Goal: Check status: Check status

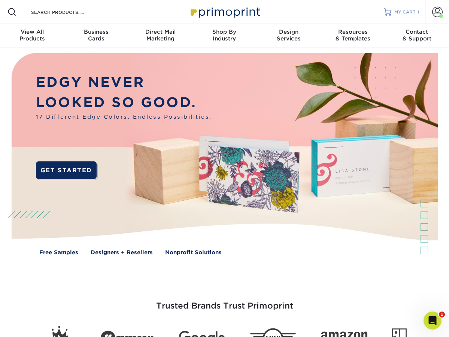
click at [395, 15] on span "MY CART" at bounding box center [404, 12] width 21 height 6
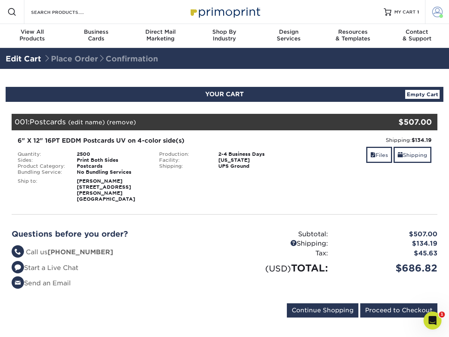
click at [437, 11] on span at bounding box center [437, 12] width 10 height 10
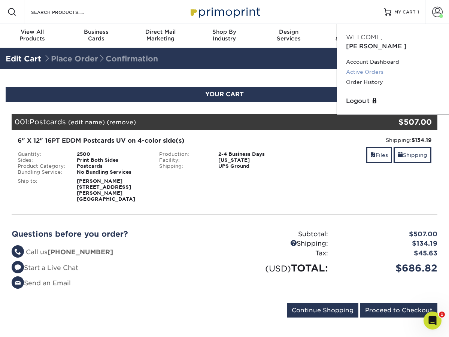
click at [370, 67] on link "Active Orders" at bounding box center [393, 72] width 94 height 10
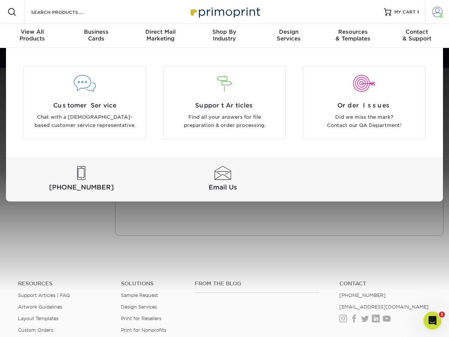
click at [434, 13] on span at bounding box center [437, 12] width 10 height 10
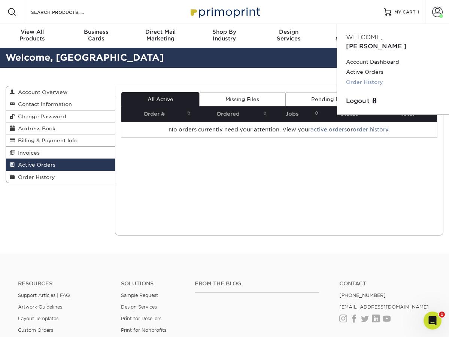
click at [368, 77] on link "Order History" at bounding box center [393, 82] width 94 height 10
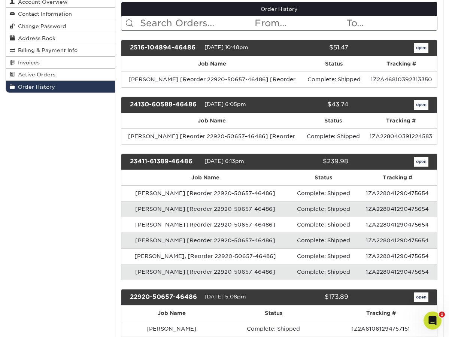
scroll to position [95, 0]
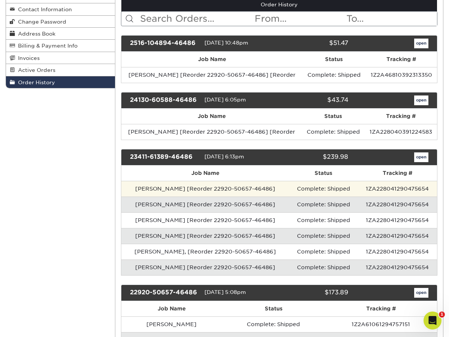
click at [227, 190] on td "[PERSON_NAME] [Reorder 22920-50657-46486]" at bounding box center [205, 189] width 168 height 16
click at [339, 185] on td "Complete: Shipped" at bounding box center [323, 189] width 68 height 16
click at [378, 190] on td "1ZA228041290475654" at bounding box center [396, 189] width 79 height 16
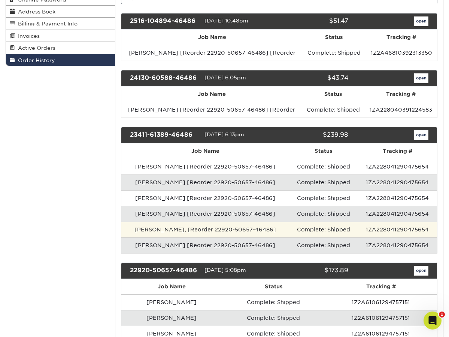
scroll to position [148, 0]
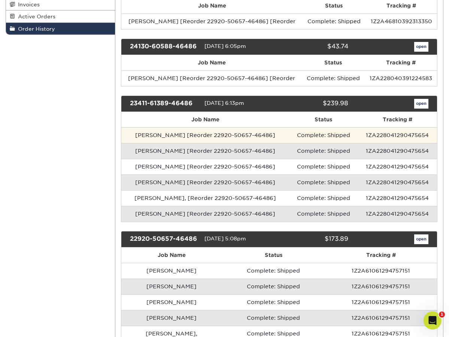
click at [153, 129] on td "[PERSON_NAME] [Reorder 22920-50657-46486]" at bounding box center [205, 135] width 168 height 16
click at [149, 133] on td "[PERSON_NAME] [Reorder 22920-50657-46486]" at bounding box center [205, 135] width 168 height 16
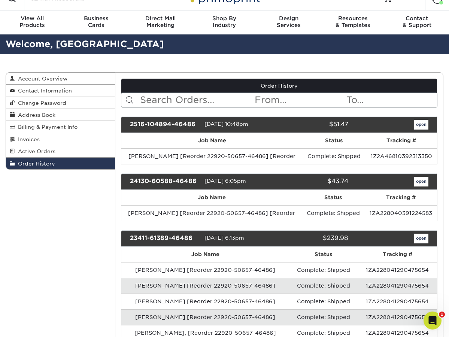
scroll to position [3, 0]
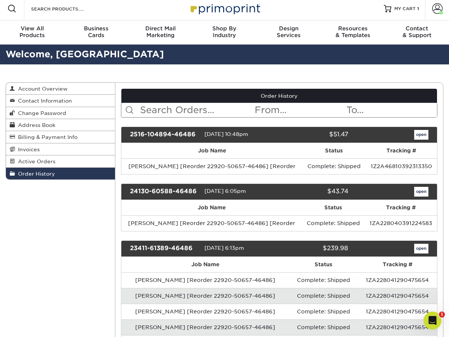
click at [419, 249] on link "open" at bounding box center [421, 249] width 14 height 10
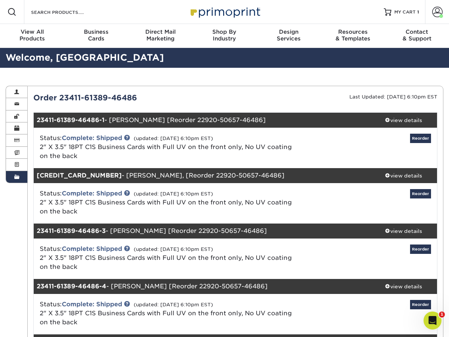
scroll to position [0, 0]
click at [105, 137] on link "Complete: Shipped" at bounding box center [92, 137] width 60 height 7
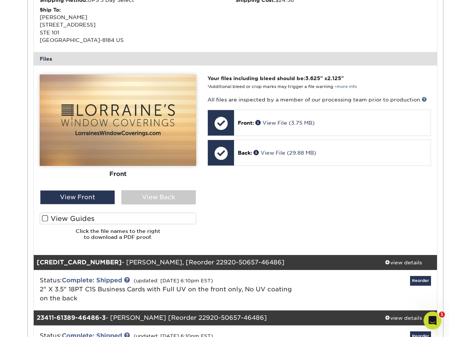
scroll to position [265, 0]
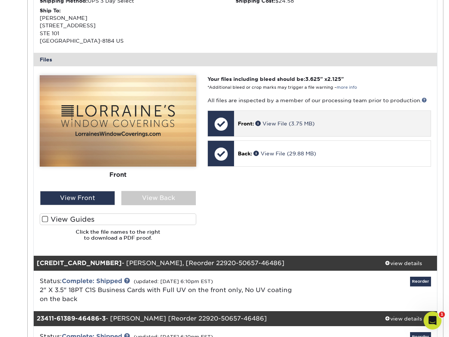
click at [222, 126] on div at bounding box center [221, 124] width 26 height 26
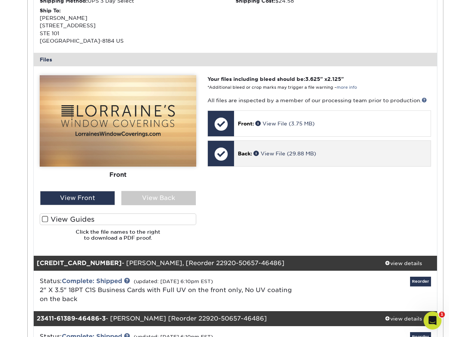
click at [217, 156] on div at bounding box center [221, 154] width 26 height 26
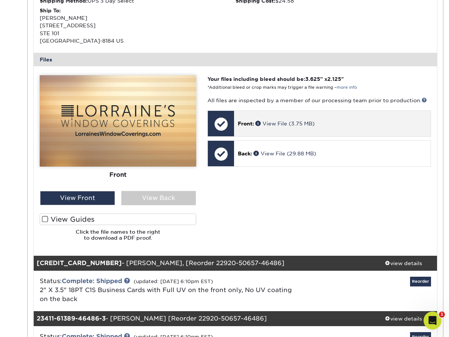
click at [227, 120] on div at bounding box center [221, 124] width 26 height 26
click at [273, 120] on link "View File (3.75 MB)" at bounding box center [284, 123] width 59 height 6
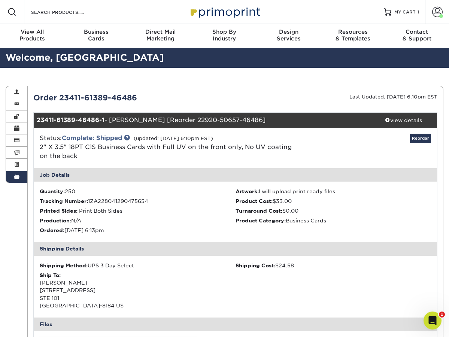
scroll to position [0, 0]
click at [432, 14] on span at bounding box center [437, 12] width 10 height 10
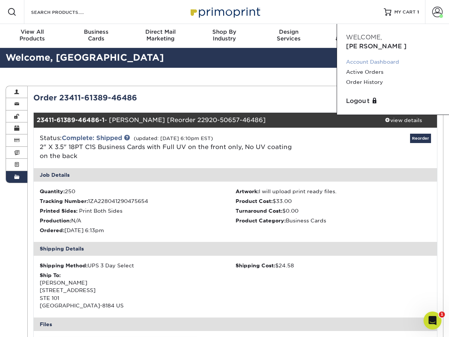
click at [367, 57] on link "Account Dashboard" at bounding box center [393, 62] width 94 height 10
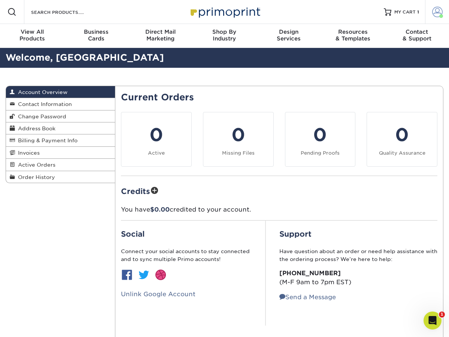
click at [432, 10] on span at bounding box center [437, 12] width 10 height 10
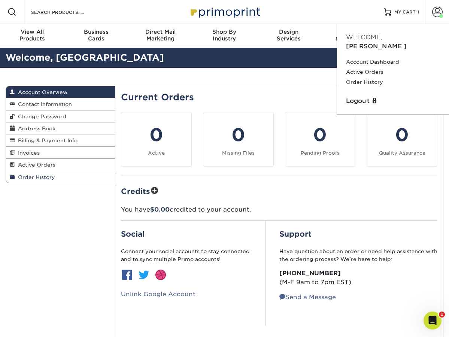
click at [35, 174] on span "Order History" at bounding box center [35, 177] width 40 height 6
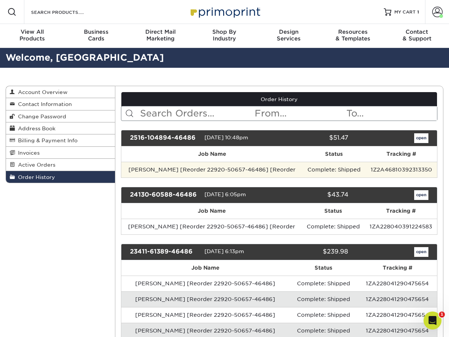
click at [177, 163] on td "Julie Disanza [Reorder 22920-50657-46486] [Reorder" at bounding box center [211, 170] width 181 height 16
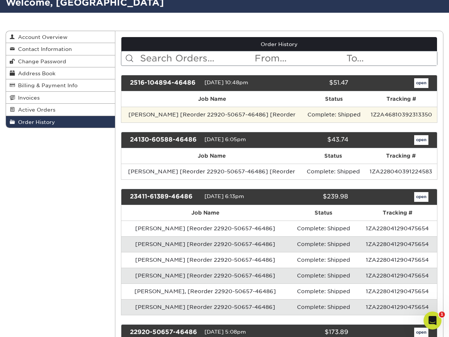
scroll to position [168, 0]
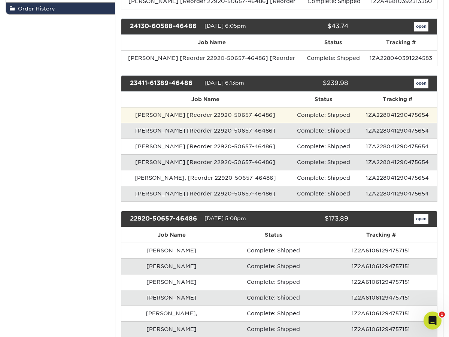
click at [180, 112] on td "[PERSON_NAME] [Reorder 22920-50657-46486]" at bounding box center [205, 115] width 168 height 16
click at [209, 116] on td "Bryan Renteria [Reorder 22920-50657-46486]" at bounding box center [205, 115] width 168 height 16
click at [209, 116] on td "[PERSON_NAME] [Reorder 22920-50657-46486]" at bounding box center [205, 115] width 168 height 16
click at [385, 113] on td "1ZA228041290475654" at bounding box center [396, 115] width 79 height 16
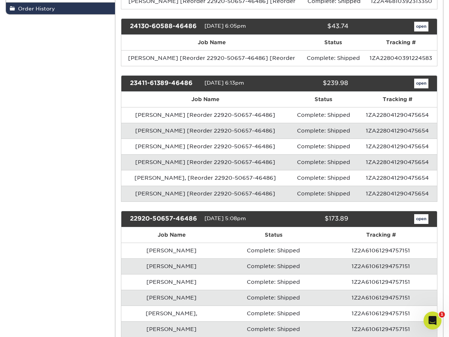
click at [423, 86] on link "open" at bounding box center [421, 84] width 14 height 10
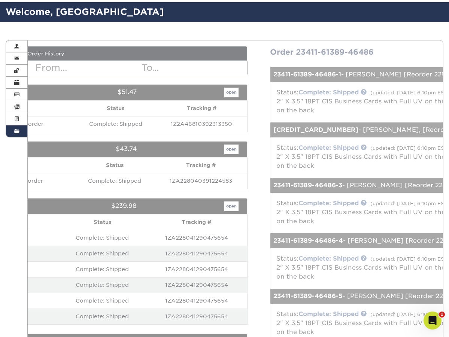
scroll to position [117, 0]
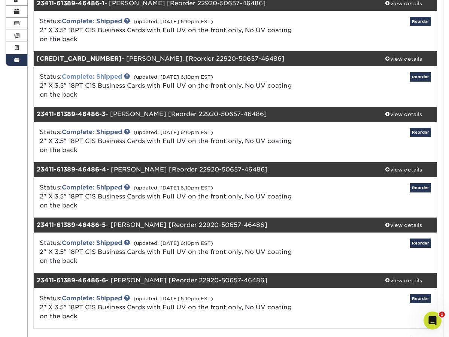
click at [95, 73] on link "Complete: Shipped" at bounding box center [92, 76] width 60 height 7
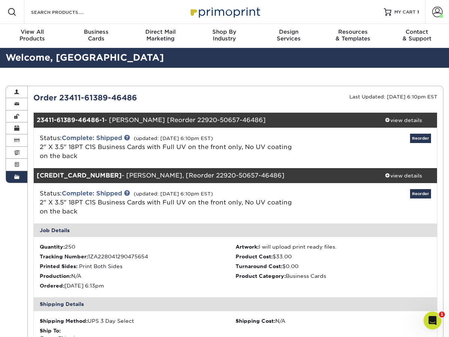
scroll to position [0, 0]
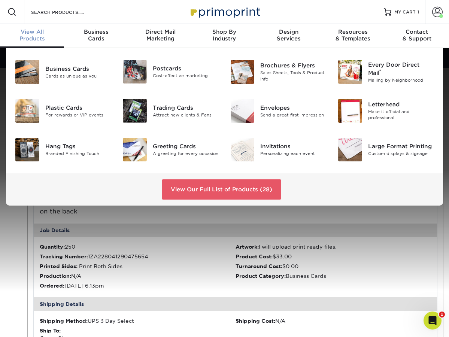
click at [33, 39] on div "View All Products" at bounding box center [32, 34] width 64 height 13
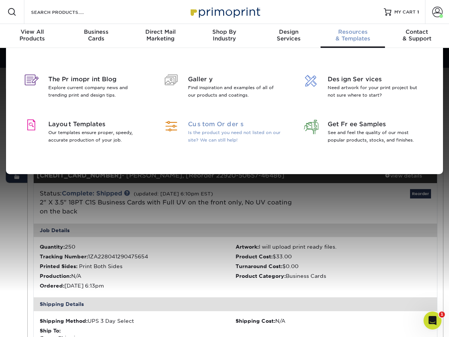
click at [208, 127] on span "Custom Orders" at bounding box center [235, 124] width 94 height 9
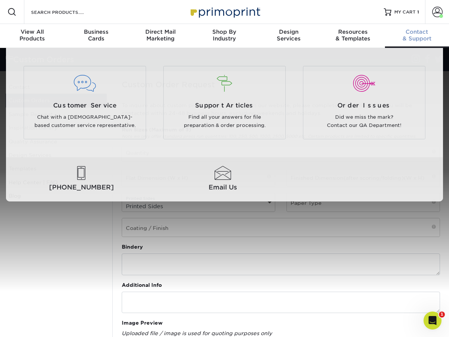
click at [418, 34] on span "Contact" at bounding box center [417, 31] width 64 height 7
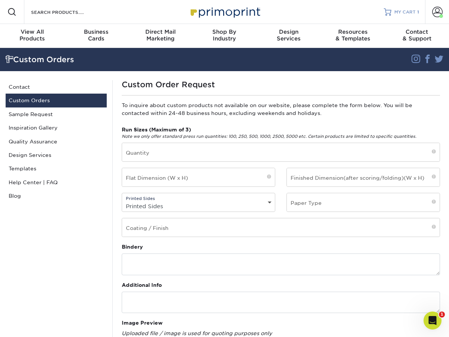
click at [409, 10] on span "MY CART" at bounding box center [404, 12] width 21 height 6
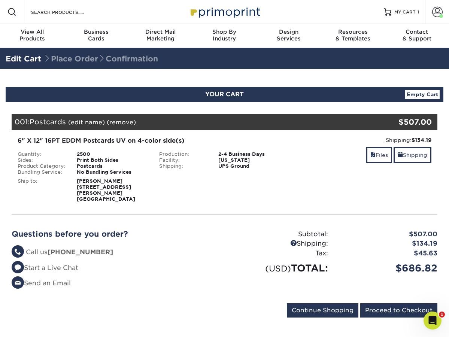
drag, startPoint x: 416, startPoint y: 95, endPoint x: 415, endPoint y: 90, distance: 5.4
click at [416, 94] on link "Empty Cart" at bounding box center [422, 94] width 34 height 9
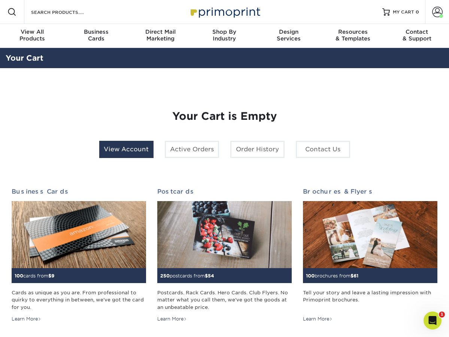
click at [112, 149] on link "View Account" at bounding box center [126, 149] width 54 height 17
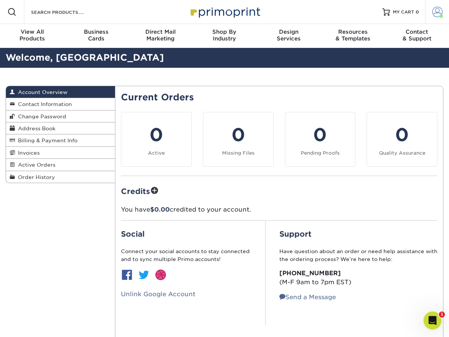
click at [440, 16] on span at bounding box center [441, 16] width 4 height 4
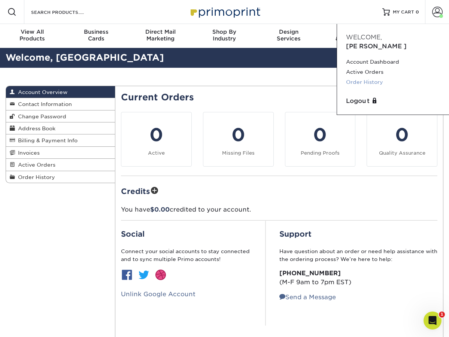
click at [360, 77] on link "Order History" at bounding box center [393, 82] width 94 height 10
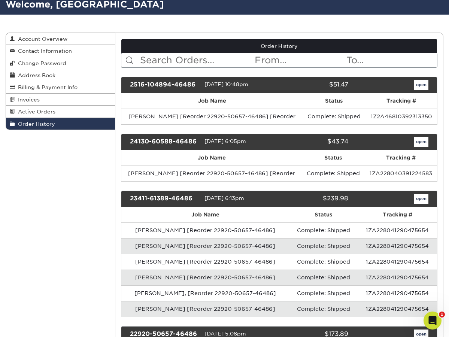
scroll to position [88, 0]
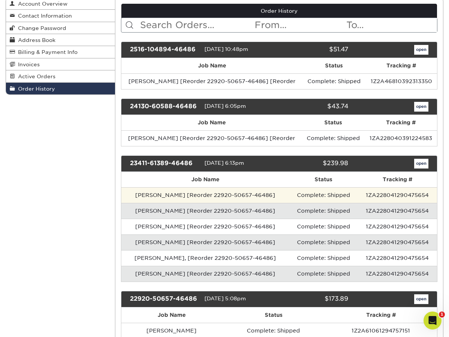
click at [166, 195] on td "[PERSON_NAME] [Reorder 22920-50657-46486]" at bounding box center [205, 195] width 168 height 16
click at [207, 190] on td "[PERSON_NAME] [Reorder 22920-50657-46486]" at bounding box center [205, 195] width 168 height 16
click at [207, 190] on td "Bryan Renteria [Reorder 22920-50657-46486]" at bounding box center [205, 195] width 168 height 16
click at [218, 193] on td "Bryan Renteria [Reorder 22920-50657-46486]" at bounding box center [205, 195] width 168 height 16
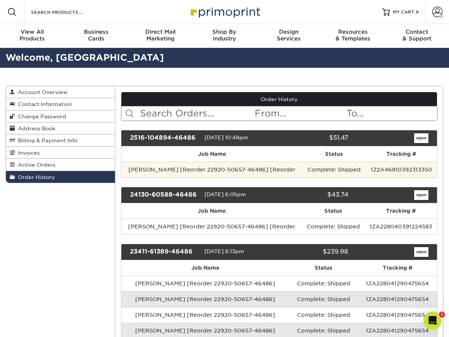
scroll to position [0, 0]
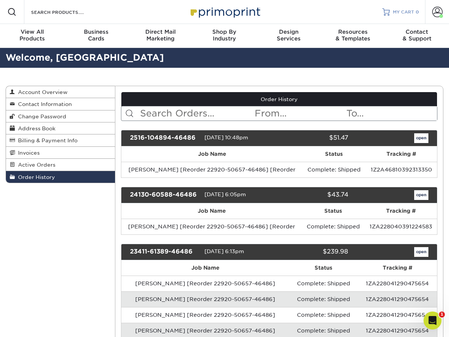
click at [408, 14] on span "MY CART" at bounding box center [402, 12] width 21 height 6
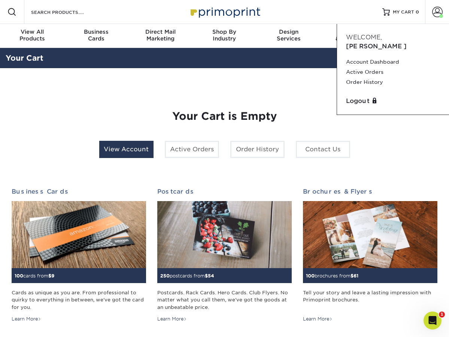
click at [118, 150] on link "View Account" at bounding box center [126, 149] width 54 height 17
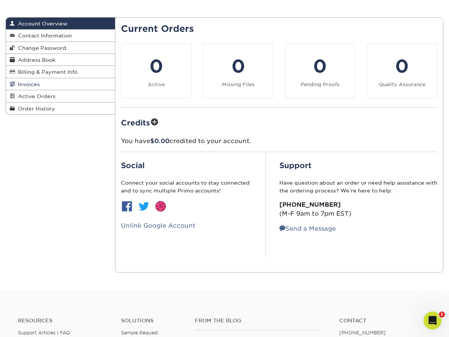
scroll to position [65, 0]
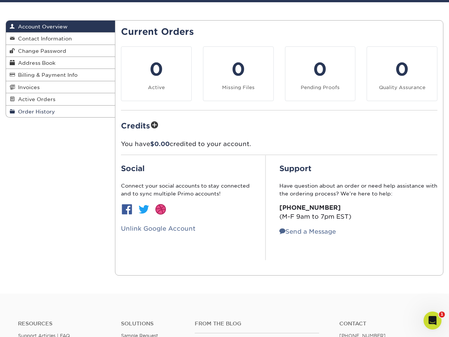
click at [33, 108] on span "Order History" at bounding box center [35, 111] width 40 height 6
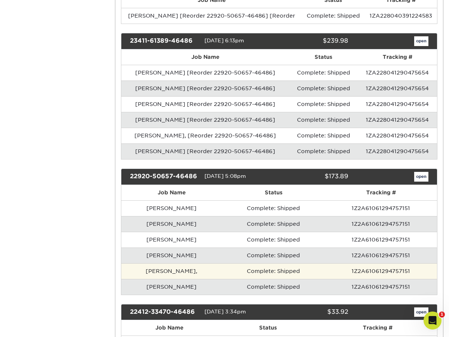
scroll to position [212, 0]
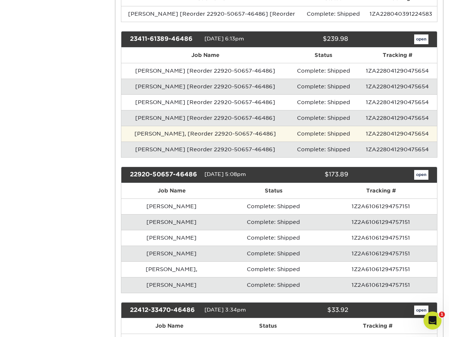
click at [175, 132] on td "Lariza Vinish, [Reorder 22920-50657-46486]" at bounding box center [205, 134] width 168 height 16
click at [169, 132] on td "Lariza Vinish, [Reorder 22920-50657-46486]" at bounding box center [205, 134] width 168 height 16
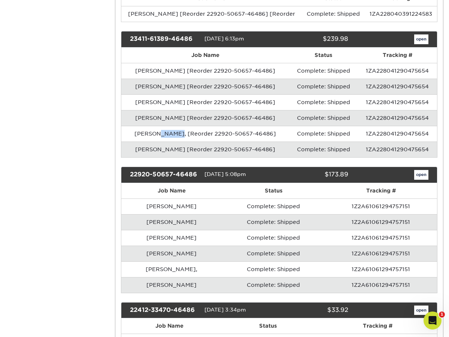
click at [425, 38] on link "open" at bounding box center [421, 39] width 14 height 10
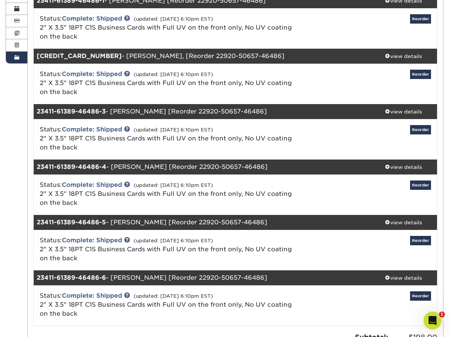
scroll to position [146, 0]
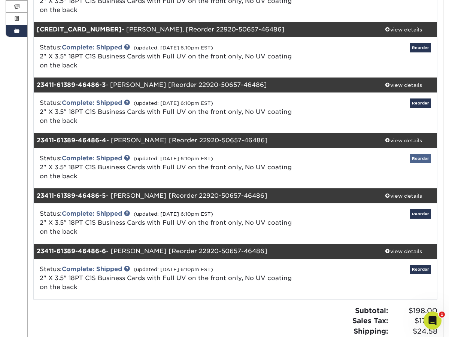
click at [416, 160] on link "Reorder" at bounding box center [420, 158] width 21 height 9
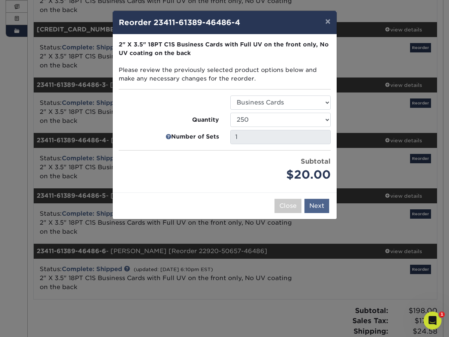
click at [314, 207] on button "Next" at bounding box center [316, 206] width 25 height 14
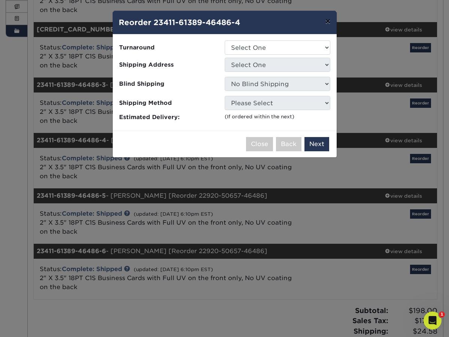
click at [331, 21] on button "×" at bounding box center [327, 21] width 17 height 21
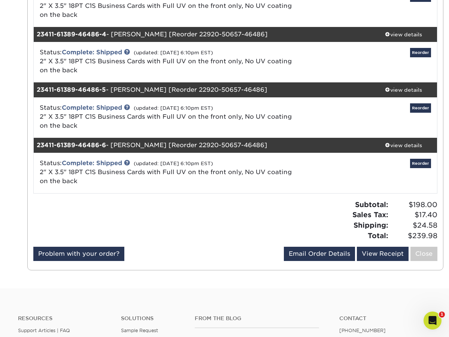
scroll to position [233, 0]
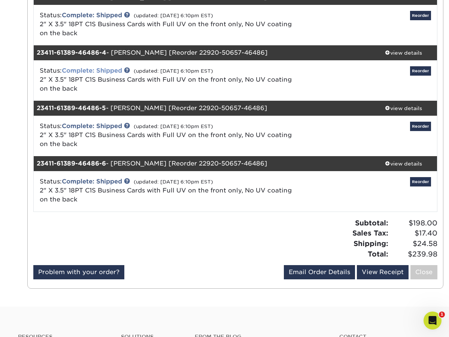
click at [71, 68] on link "Complete: Shipped" at bounding box center [92, 70] width 60 height 7
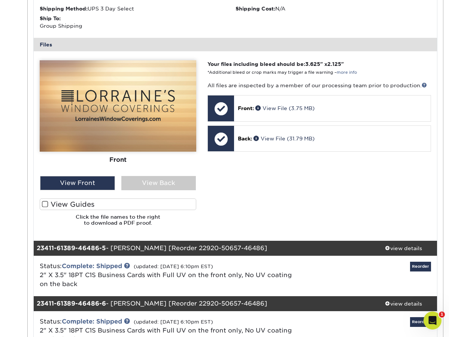
scroll to position [423, 0]
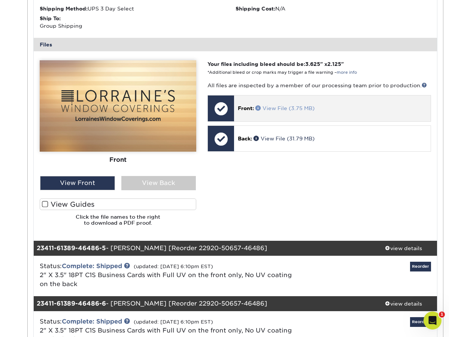
click at [270, 106] on link "View File (3.75 MB)" at bounding box center [284, 108] width 59 height 6
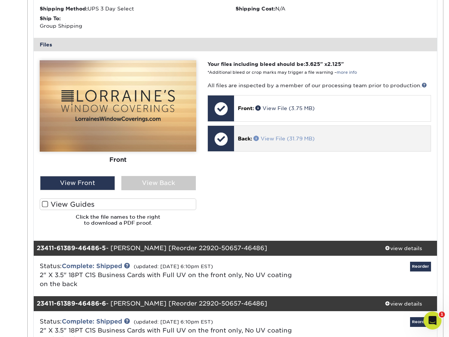
click at [266, 135] on link "View File (31.79 MB)" at bounding box center [283, 138] width 61 height 6
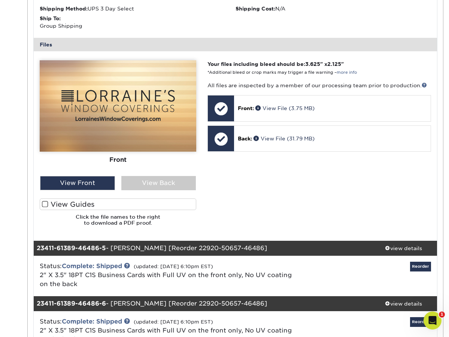
click at [45, 198] on label "View Guides" at bounding box center [118, 204] width 156 height 12
click at [0, 0] on input "View Guides" at bounding box center [0, 0] width 0 height 0
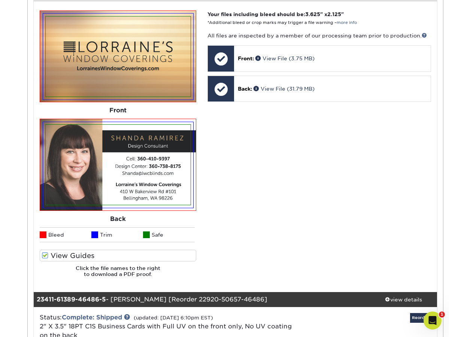
scroll to position [481, 0]
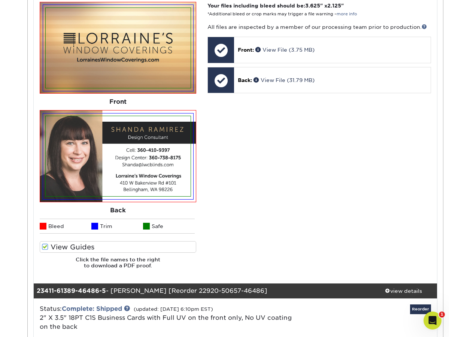
click at [46, 245] on span at bounding box center [45, 246] width 6 height 7
click at [0, 0] on input "View Guides" at bounding box center [0, 0] width 0 height 0
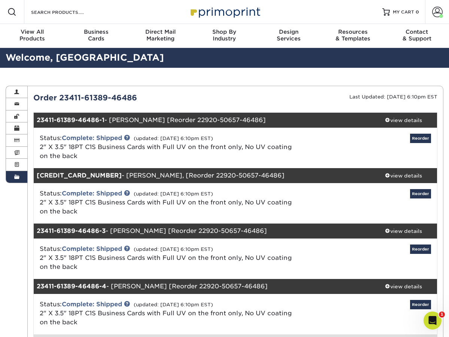
scroll to position [0, 0]
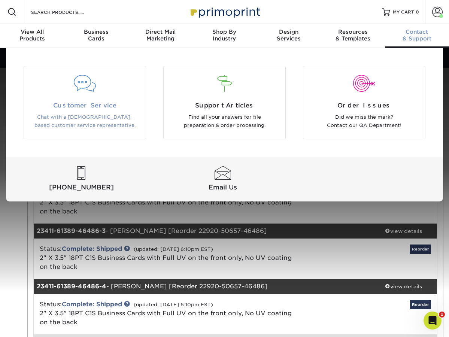
click at [78, 97] on div at bounding box center [85, 88] width 122 height 26
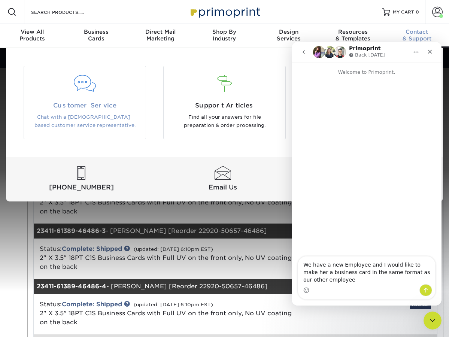
type textarea "We have a new Employee and I would like to make her a business card in the same…"
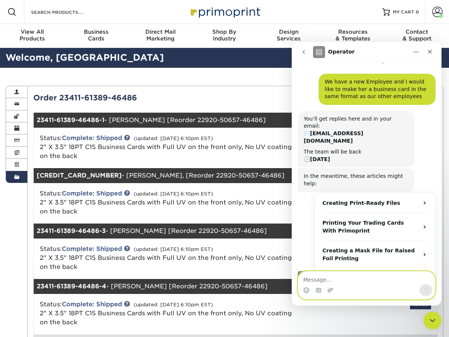
scroll to position [11, 0]
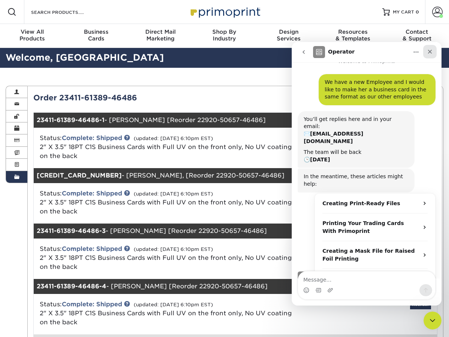
click at [425, 53] on div "Close" at bounding box center [429, 51] width 13 height 13
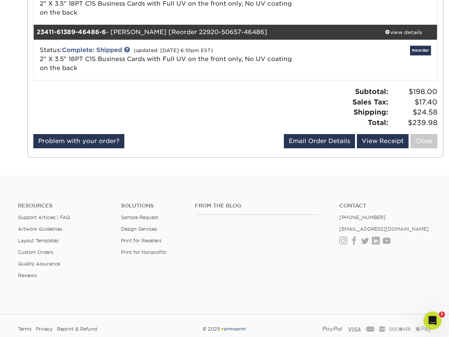
scroll to position [697, 0]
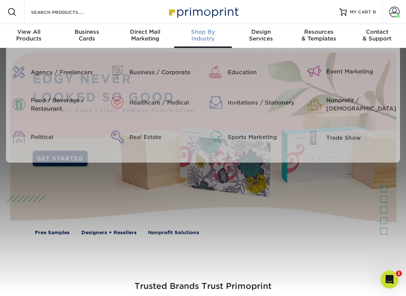
click at [187, 33] on span "Shop By" at bounding box center [203, 31] width 58 height 7
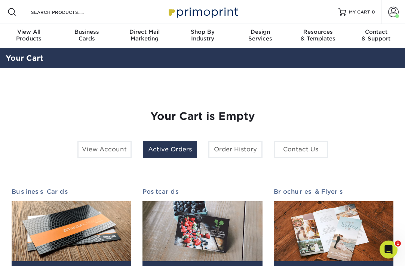
click at [162, 149] on link "Active Orders" at bounding box center [170, 149] width 54 height 17
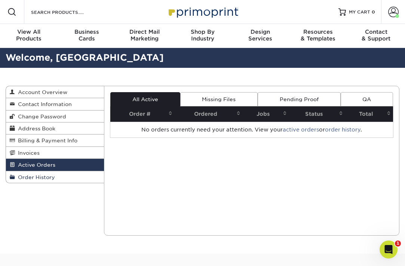
click at [47, 175] on span "Order History" at bounding box center [35, 177] width 40 height 6
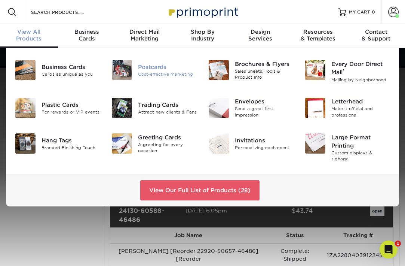
click at [132, 65] on img at bounding box center [122, 70] width 20 height 20
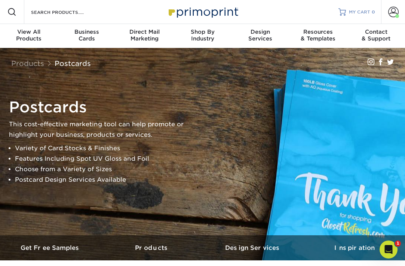
click at [368, 10] on span "MY CART" at bounding box center [359, 12] width 21 height 6
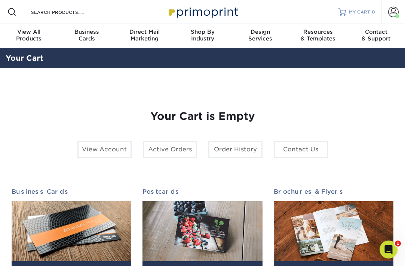
click at [366, 15] on span "MY CART" at bounding box center [359, 12] width 21 height 6
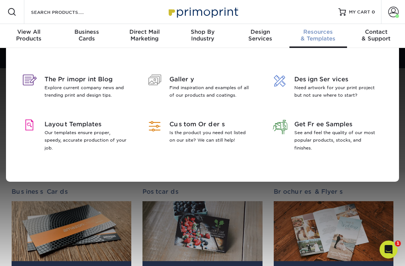
click at [316, 39] on div "Resources & Templates" at bounding box center [319, 34] width 58 height 13
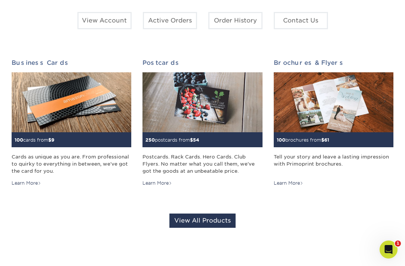
scroll to position [127, 0]
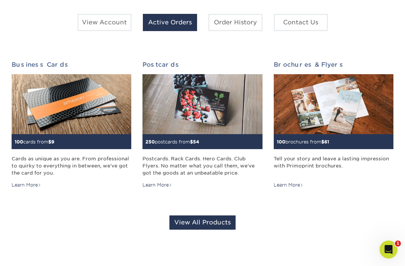
click at [180, 23] on link "Active Orders" at bounding box center [170, 22] width 54 height 17
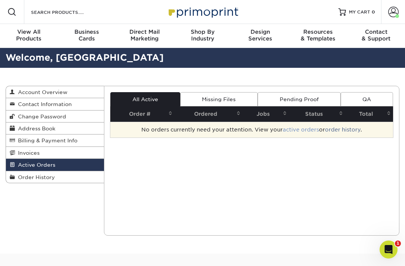
click at [306, 129] on link "active orders" at bounding box center [301, 129] width 36 height 6
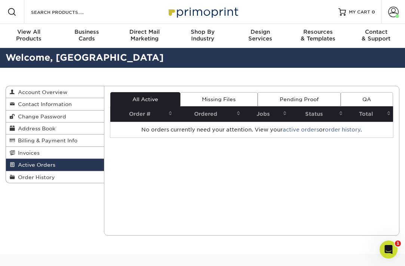
click at [295, 99] on link "Pending Proof" at bounding box center [299, 99] width 83 height 14
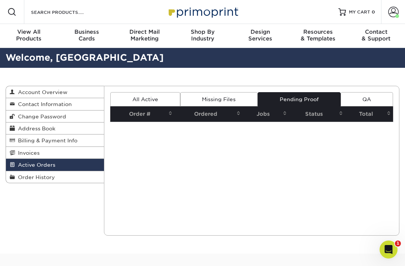
click at [229, 100] on link "Missing Files" at bounding box center [218, 99] width 77 height 14
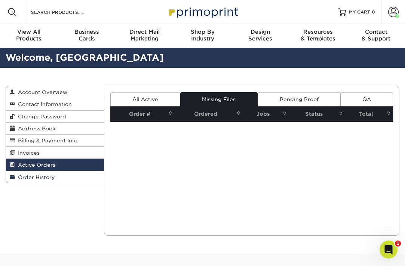
click at [37, 175] on span "Order History" at bounding box center [35, 177] width 40 height 6
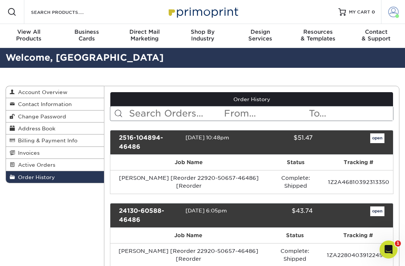
click at [388, 9] on span at bounding box center [393, 12] width 10 height 10
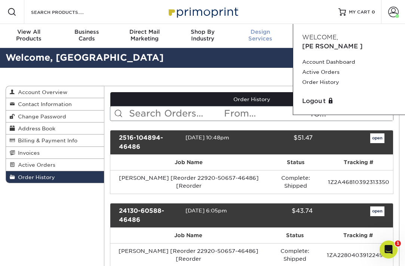
click at [264, 37] on div "Design Services" at bounding box center [261, 34] width 58 height 13
